Goal: Task Accomplishment & Management: Complete application form

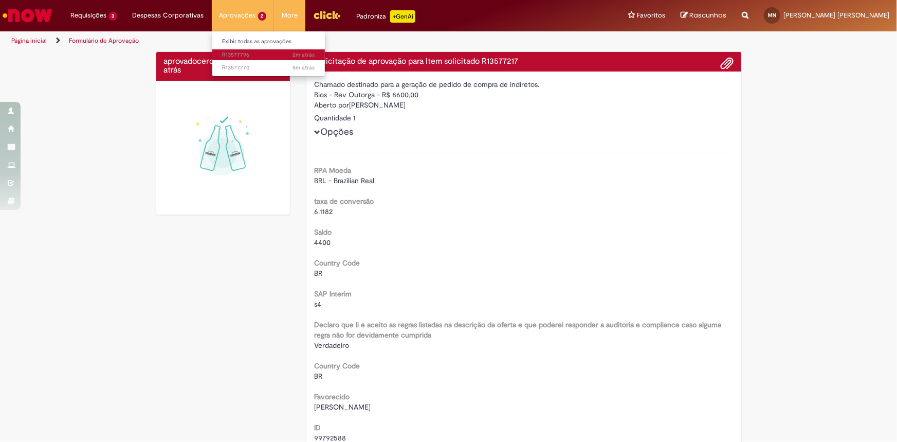
click at [253, 52] on span "2m atrás 2 minutos atrás R13577796" at bounding box center [269, 55] width 93 height 8
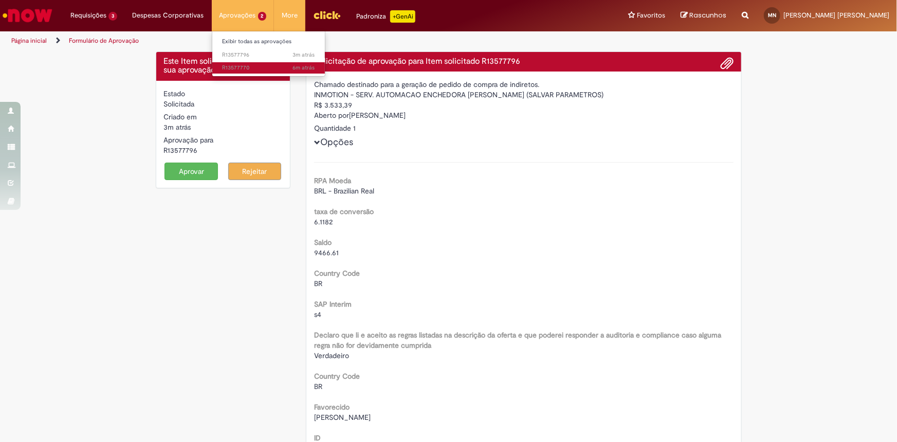
click at [247, 67] on span "6m atrás 6 minutos atrás R13577770" at bounding box center [269, 68] width 93 height 8
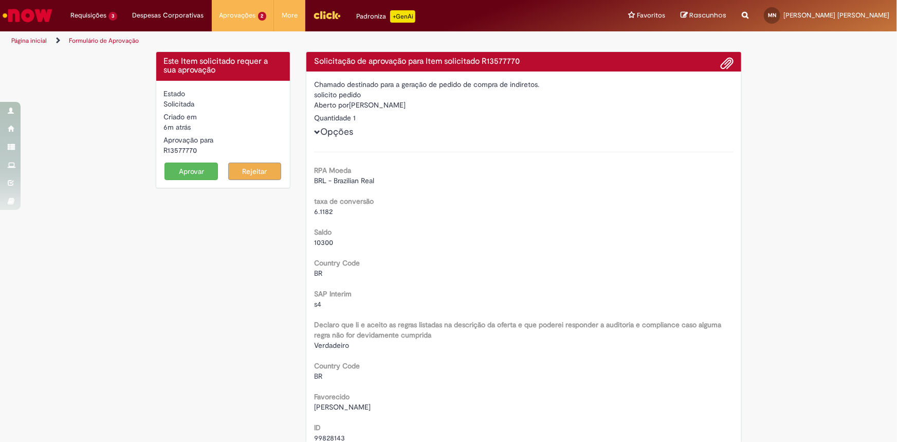
click at [185, 151] on div "R13577770" at bounding box center [223, 150] width 119 height 10
copy div "R13577770"
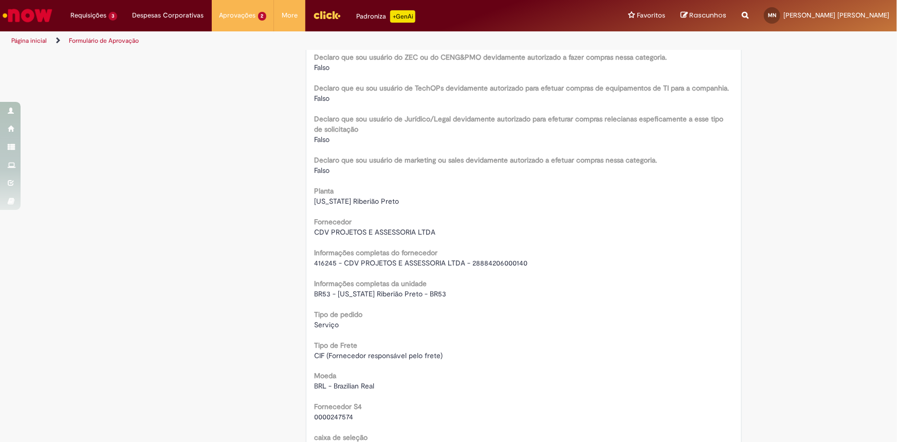
scroll to position [748, 0]
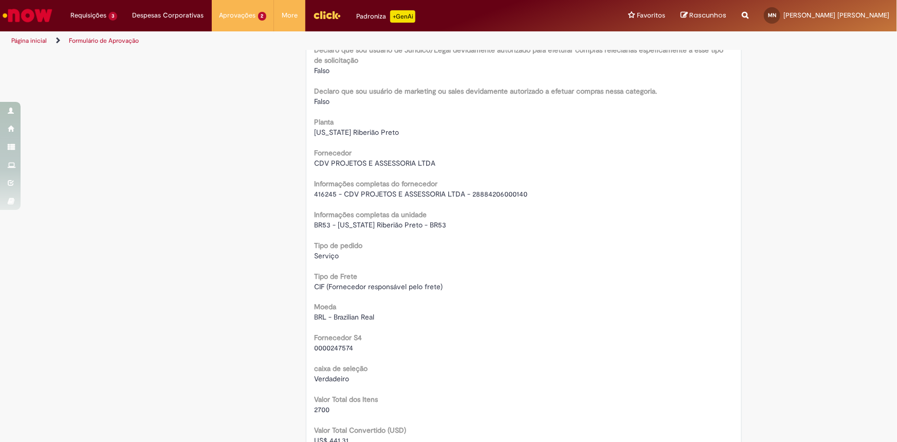
click at [375, 193] on span "416245 - CDV PROJETOS E ASSESSORIA LTDA - 28884206000140" at bounding box center [420, 193] width 213 height 9
copy div "416245 - CDV PROJETOS E ASSESSORIA LTDA - 28884206000140"
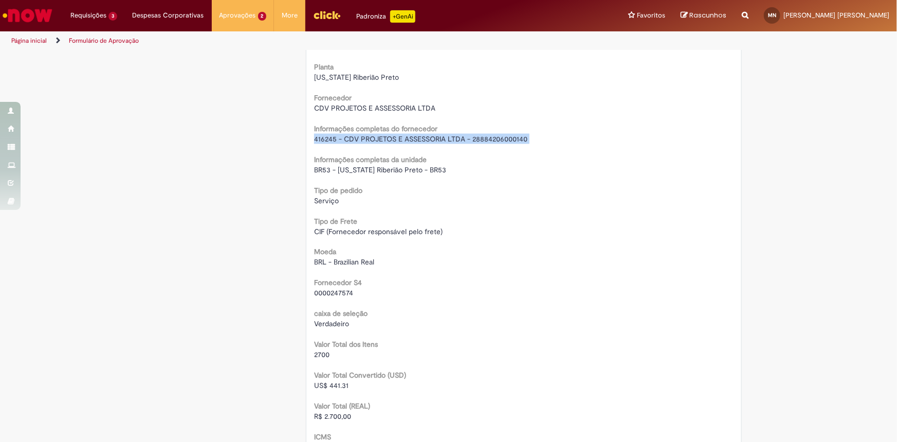
scroll to position [888, 0]
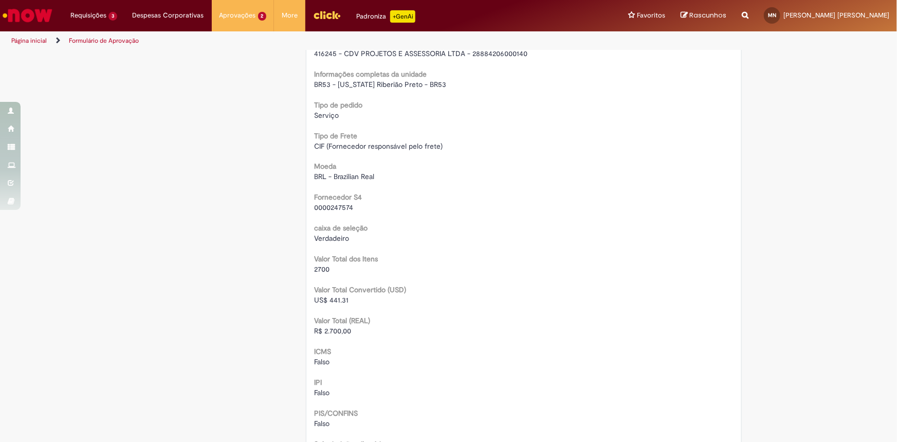
click at [331, 330] on span "R$ 2.700,00" at bounding box center [332, 331] width 37 height 9
copy span "2.700,00"
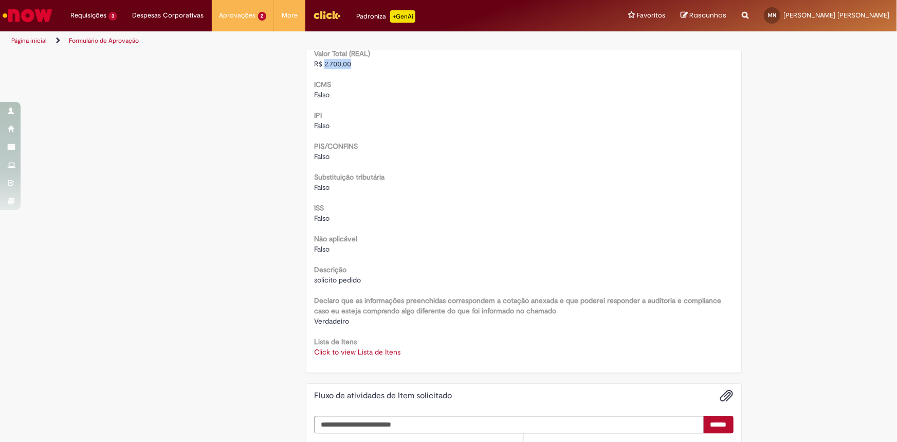
scroll to position [1168, 0]
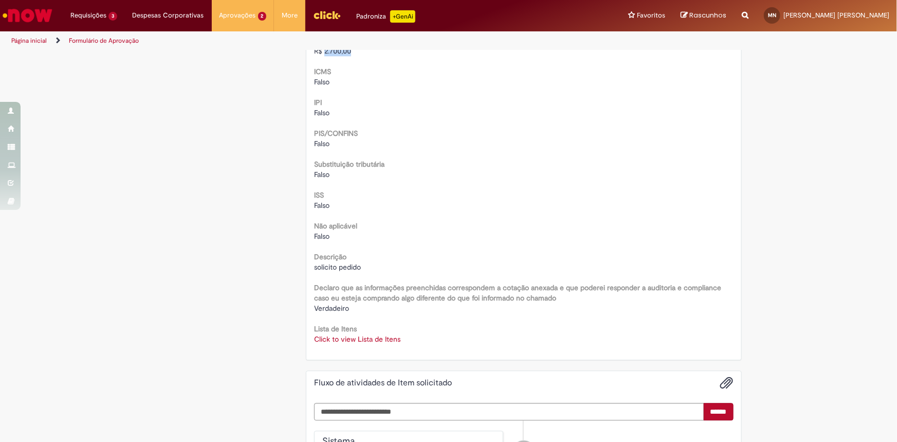
click at [350, 339] on link "Click to view Lista de Itens" at bounding box center [357, 338] width 86 height 9
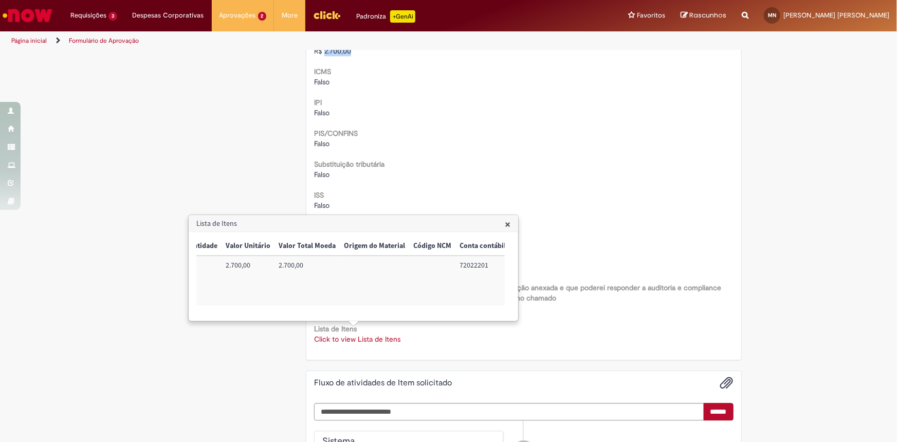
scroll to position [0, 418]
click at [323, 266] on td "72022201" at bounding box center [339, 281] width 55 height 50
copy td "72022201"
click at [477, 267] on td "BR53UPMT01" at bounding box center [477, 281] width 65 height 50
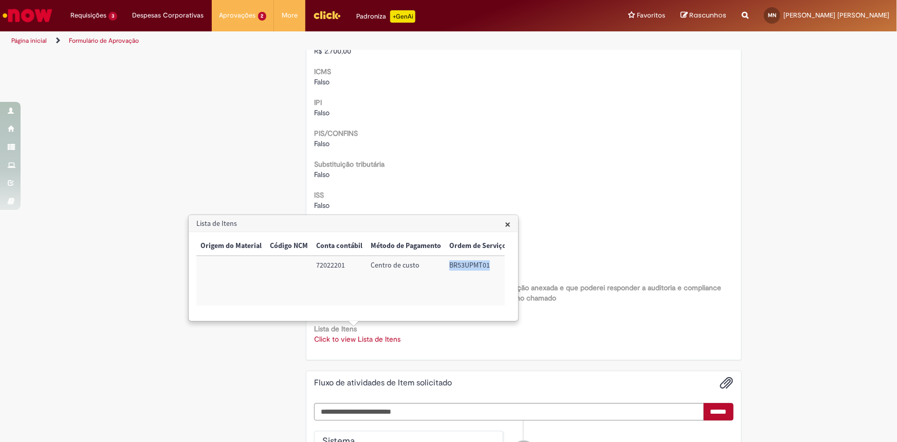
click at [477, 267] on td "BR53UPMT01" at bounding box center [477, 281] width 65 height 50
copy td "BR53UPMT01"
click at [506, 225] on span "×" at bounding box center [508, 224] width 6 height 14
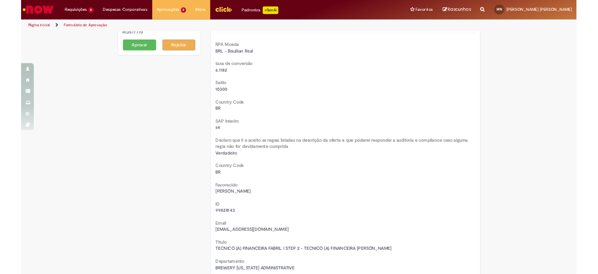
scroll to position [0, 0]
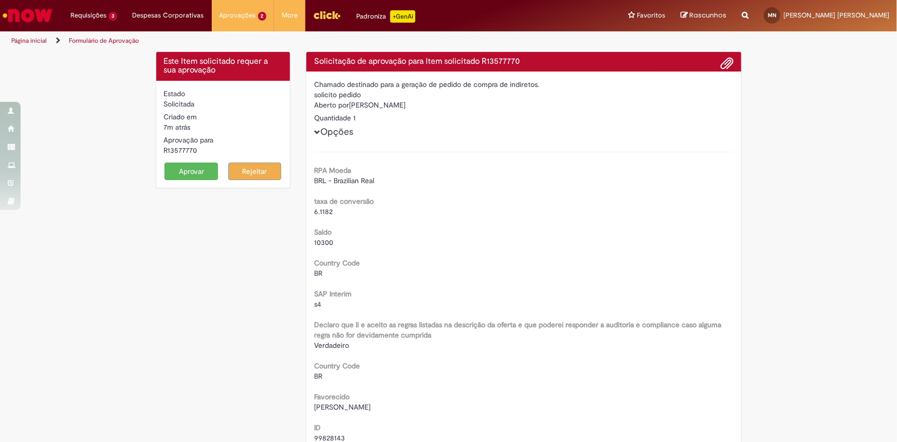
click at [191, 169] on button "Aprovar" at bounding box center [191, 171] width 53 height 17
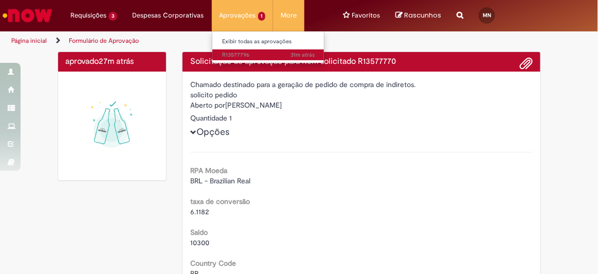
click at [244, 53] on span "31m atrás 31 minutos atrás R13577796" at bounding box center [269, 55] width 93 height 8
